Goal: Leave review/rating: Share an evaluation or opinion about a product, service, or content

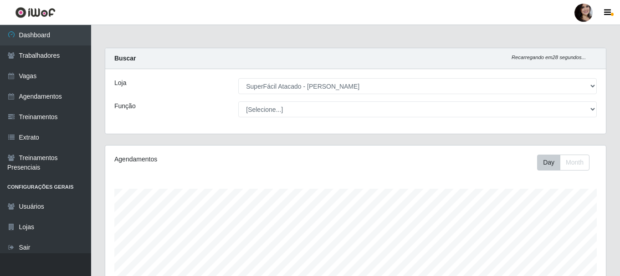
select select "399"
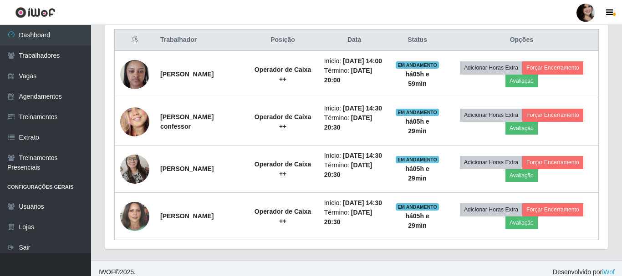
scroll to position [189, 496]
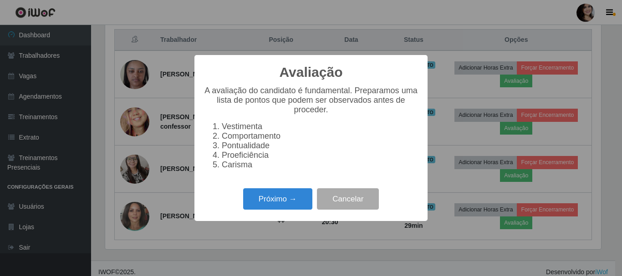
click at [275, 221] on div "Avaliação × A avaliação do candidato é fundamental. Preparamos uma lista de pon…" at bounding box center [310, 138] width 233 height 166
click at [271, 210] on button "Próximo →" at bounding box center [277, 199] width 69 height 21
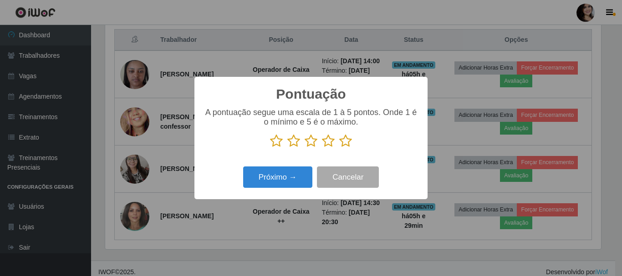
click at [344, 140] on icon at bounding box center [345, 141] width 13 height 14
click at [339, 148] on input "radio" at bounding box center [339, 148] width 0 height 0
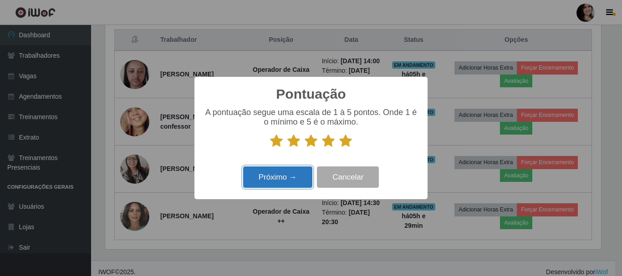
click at [273, 185] on button "Próximo →" at bounding box center [277, 177] width 69 height 21
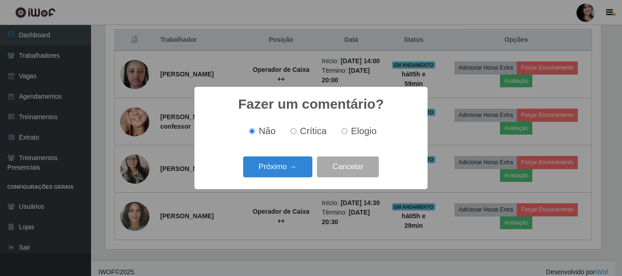
click at [347, 133] on input "Elogio" at bounding box center [344, 131] width 6 height 6
radio input "true"
click at [299, 165] on button "Próximo →" at bounding box center [277, 167] width 69 height 21
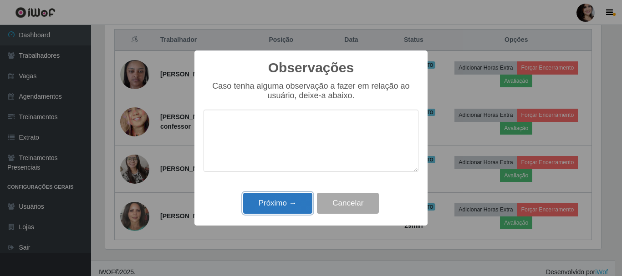
click at [270, 201] on button "Próximo →" at bounding box center [277, 203] width 69 height 21
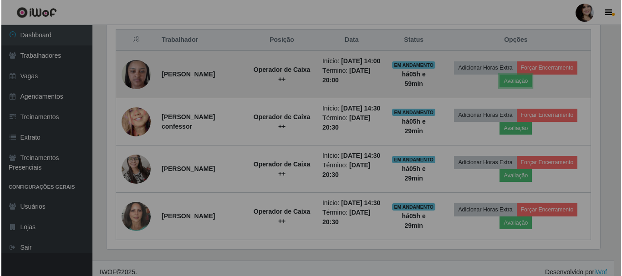
scroll to position [189, 500]
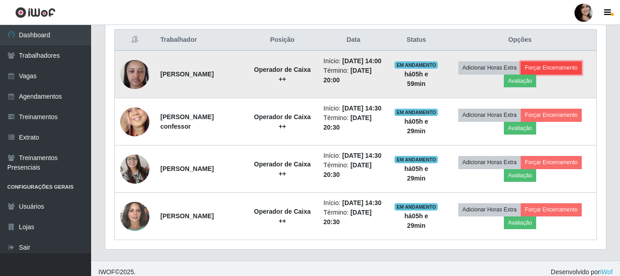
click at [578, 72] on button "Forçar Encerramento" at bounding box center [550, 67] width 61 height 13
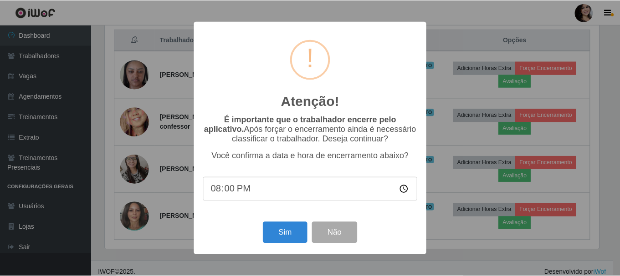
scroll to position [189, 496]
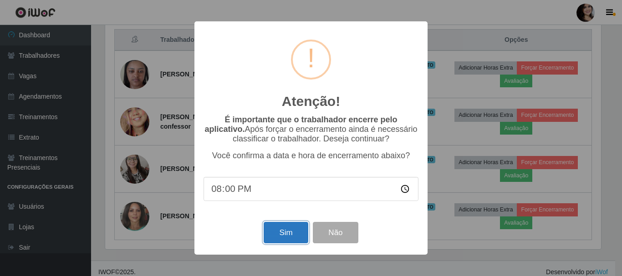
click at [305, 234] on button "Sim" at bounding box center [286, 232] width 44 height 21
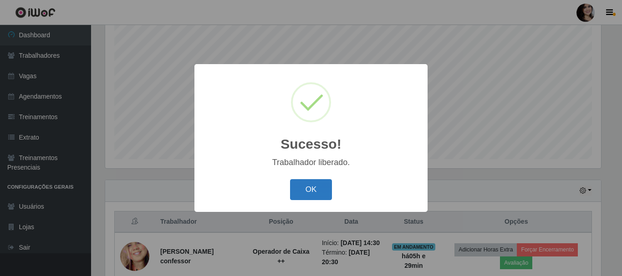
click at [299, 183] on button "OK" at bounding box center [311, 189] width 42 height 21
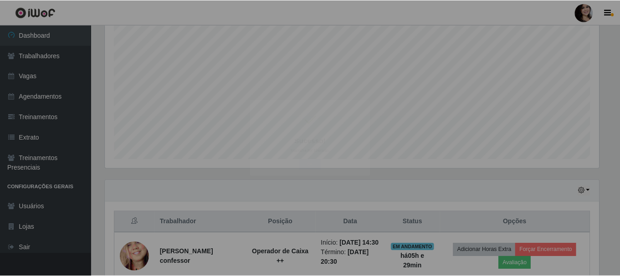
scroll to position [189, 500]
